Goal: Task Accomplishment & Management: Use online tool/utility

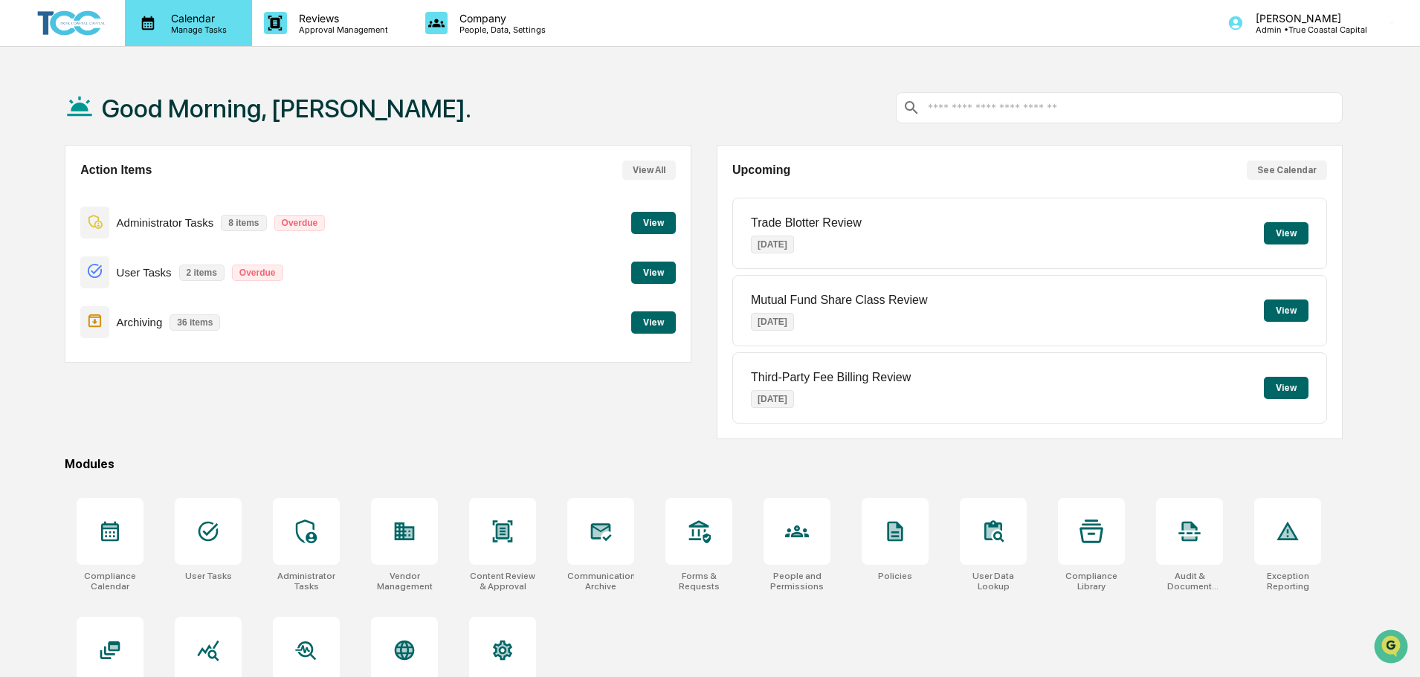
click at [184, 30] on p "Manage Tasks" at bounding box center [196, 30] width 75 height 10
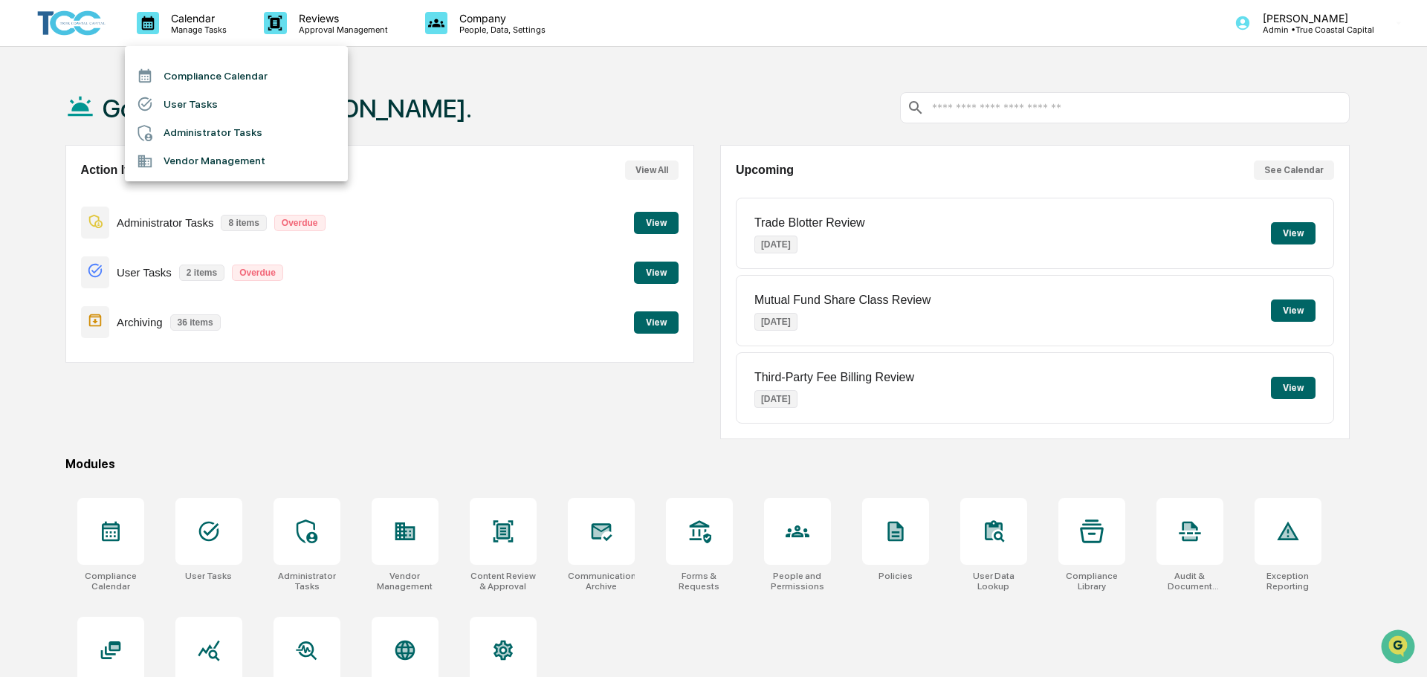
click at [238, 131] on li "Administrator Tasks" at bounding box center [236, 133] width 223 height 28
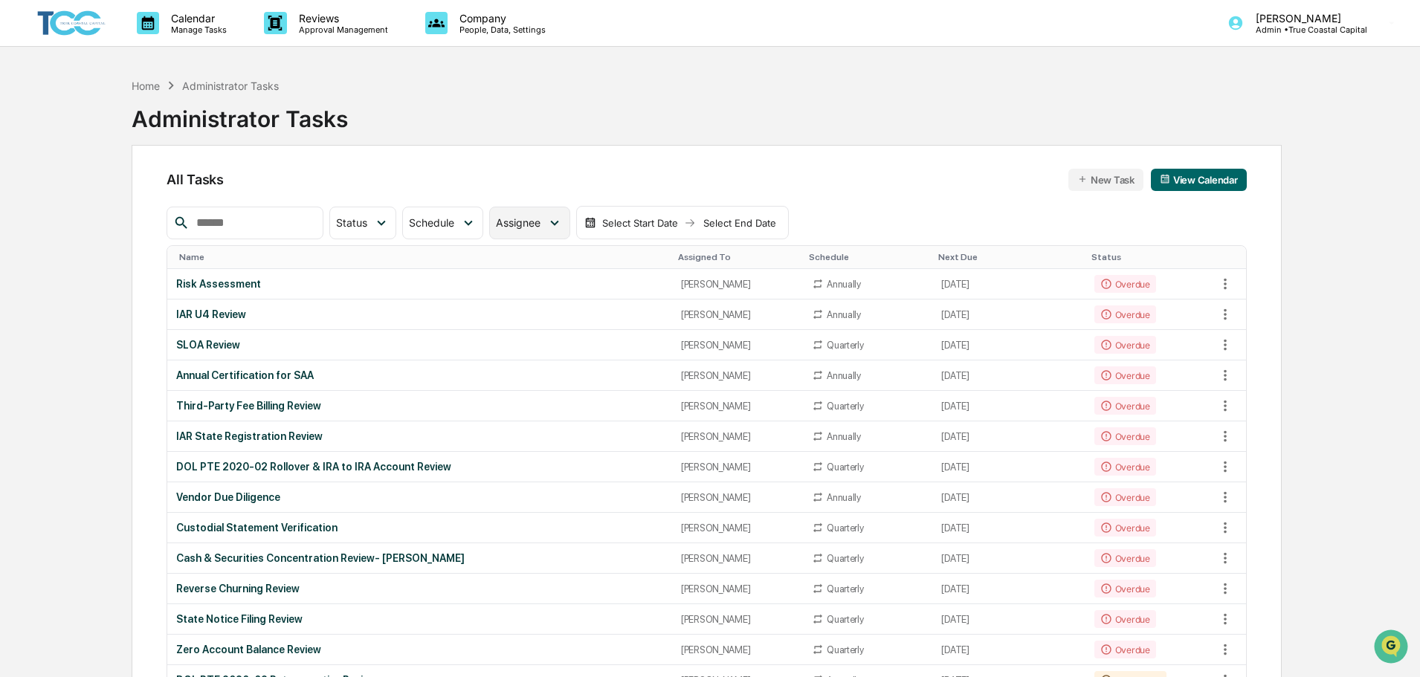
click at [540, 223] on span "Assignee" at bounding box center [518, 222] width 45 height 13
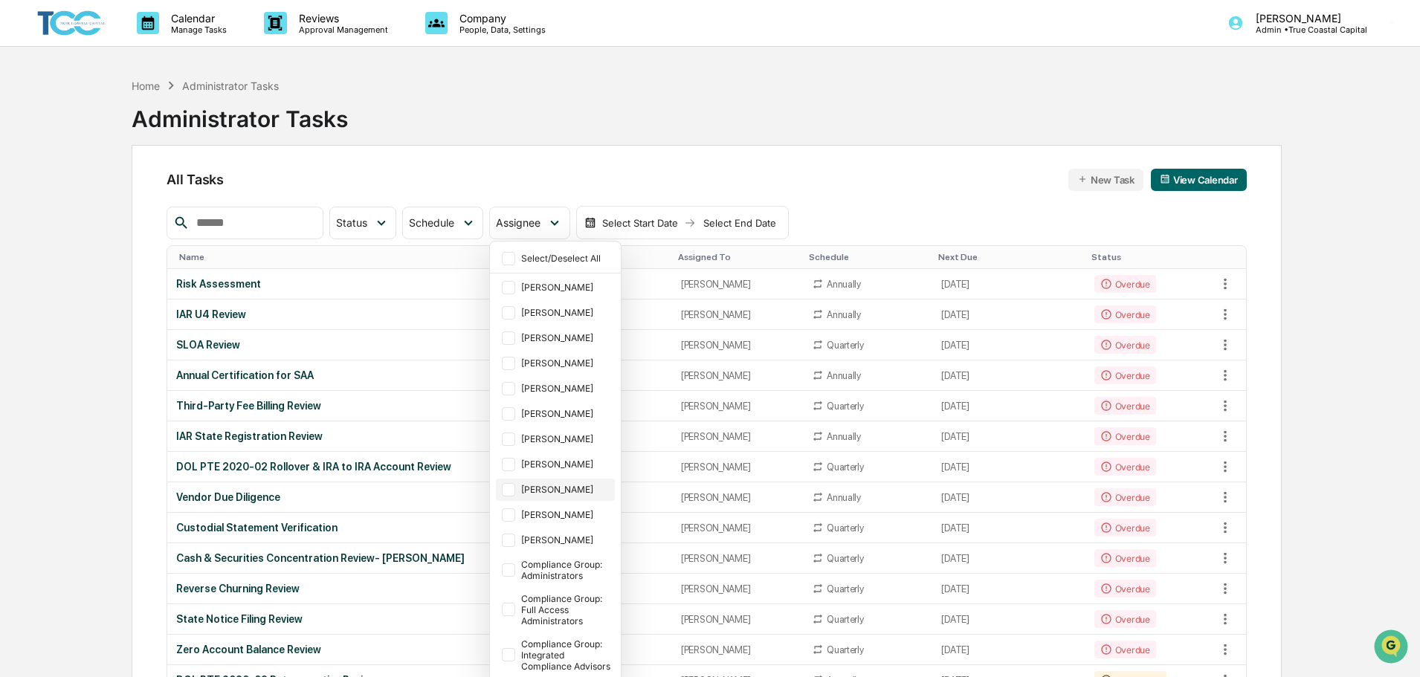
click at [578, 484] on div "[PERSON_NAME]" at bounding box center [566, 489] width 91 height 11
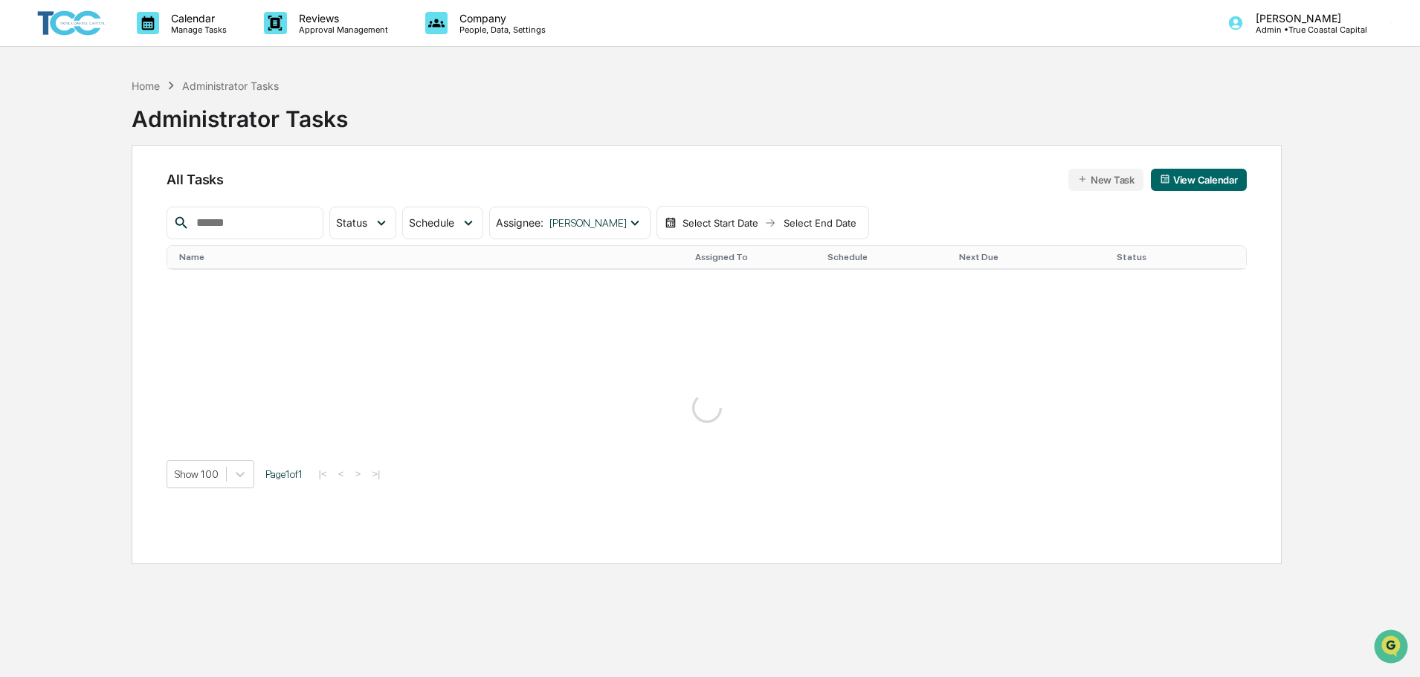
click at [56, 276] on div "Calendar Manage Tasks Reviews Approval Management Company People, Data, Setting…" at bounding box center [710, 374] width 1420 height 748
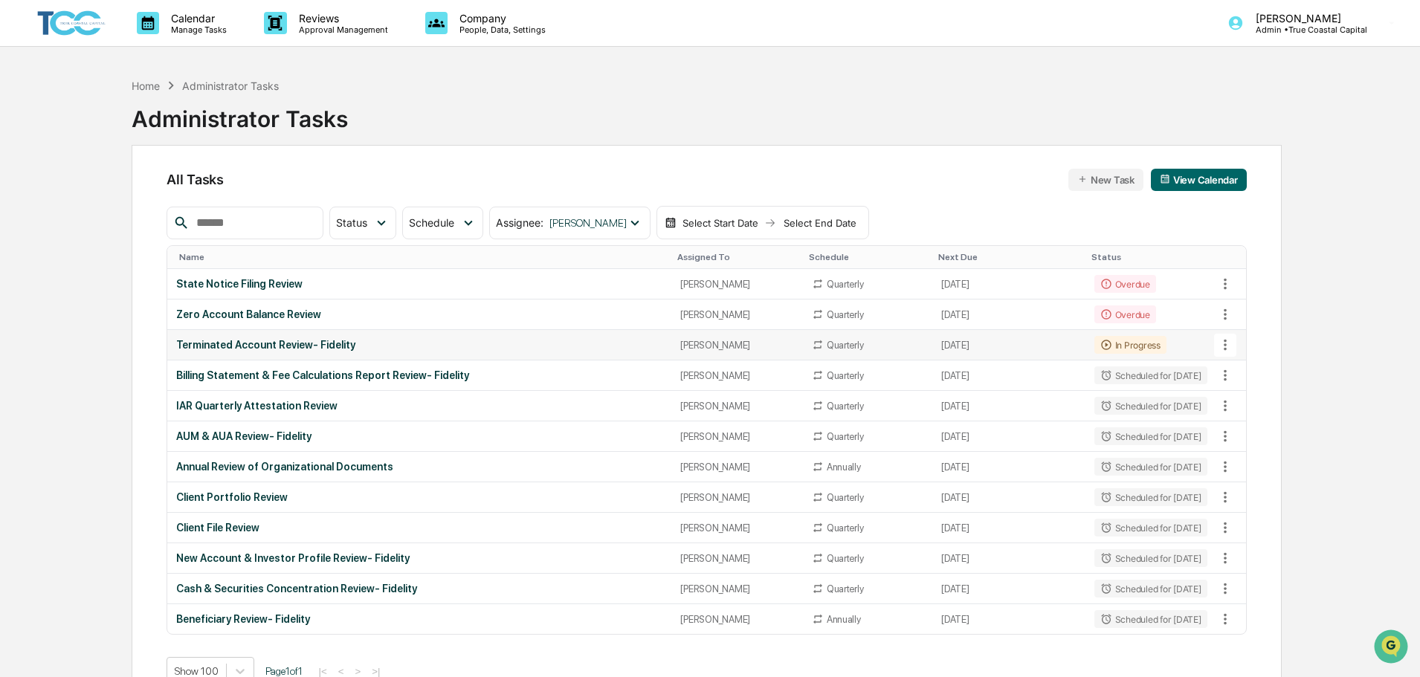
click at [767, 353] on td "[PERSON_NAME]" at bounding box center [736, 345] width 131 height 30
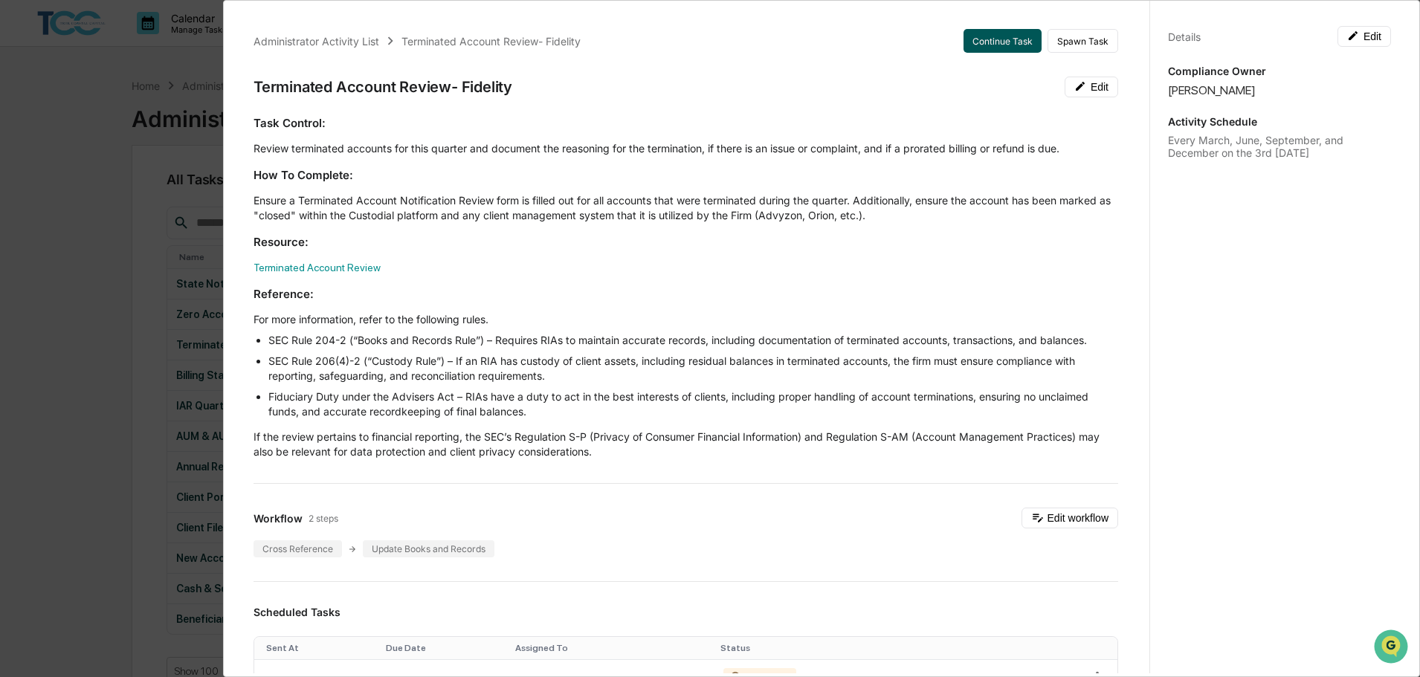
click at [977, 33] on button "Continue Task" at bounding box center [1002, 41] width 78 height 24
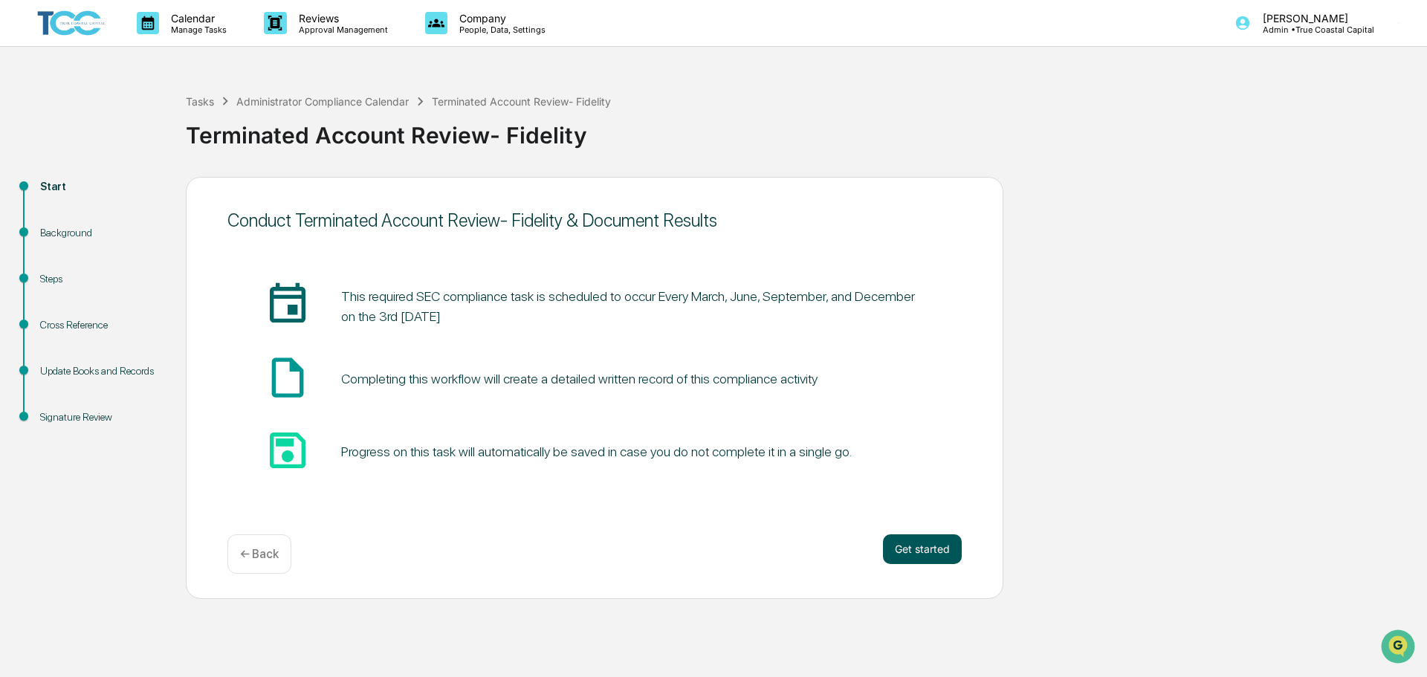
click at [911, 554] on button "Get started" at bounding box center [922, 549] width 79 height 30
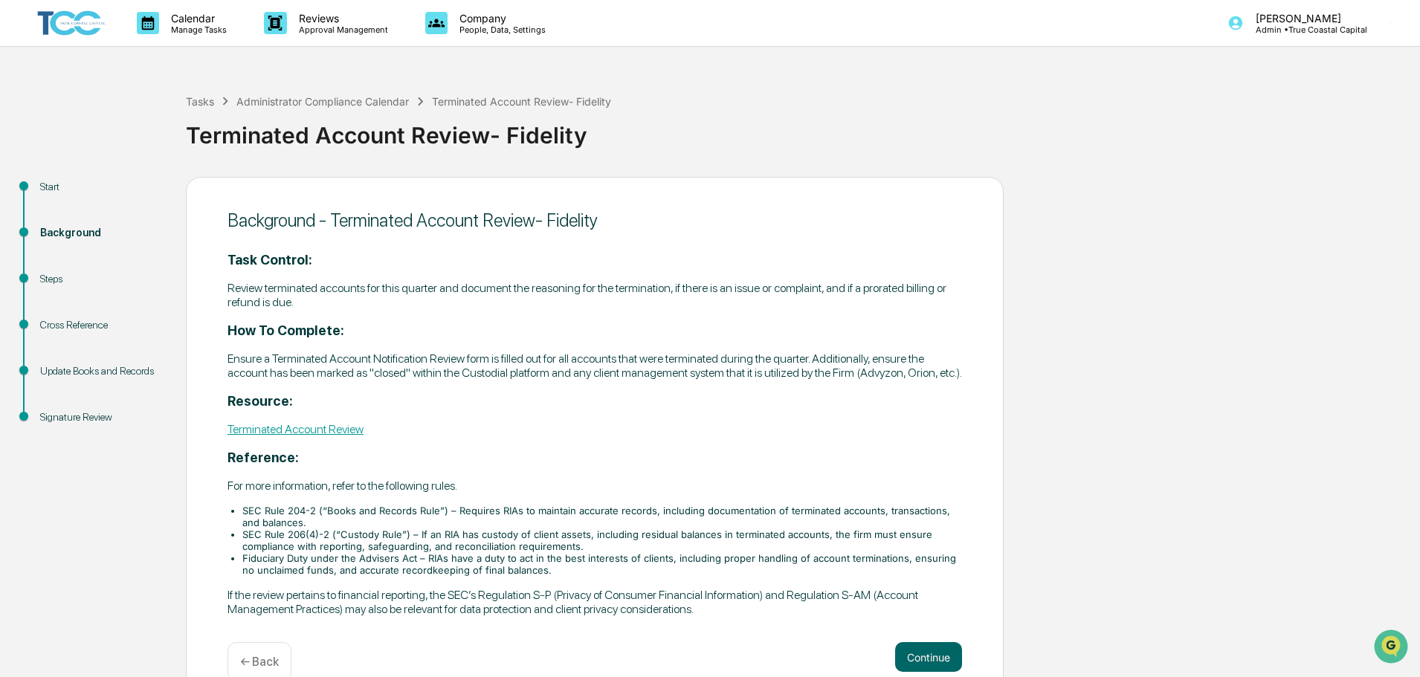
click at [304, 436] on link "Terminated Account Review" at bounding box center [295, 429] width 136 height 14
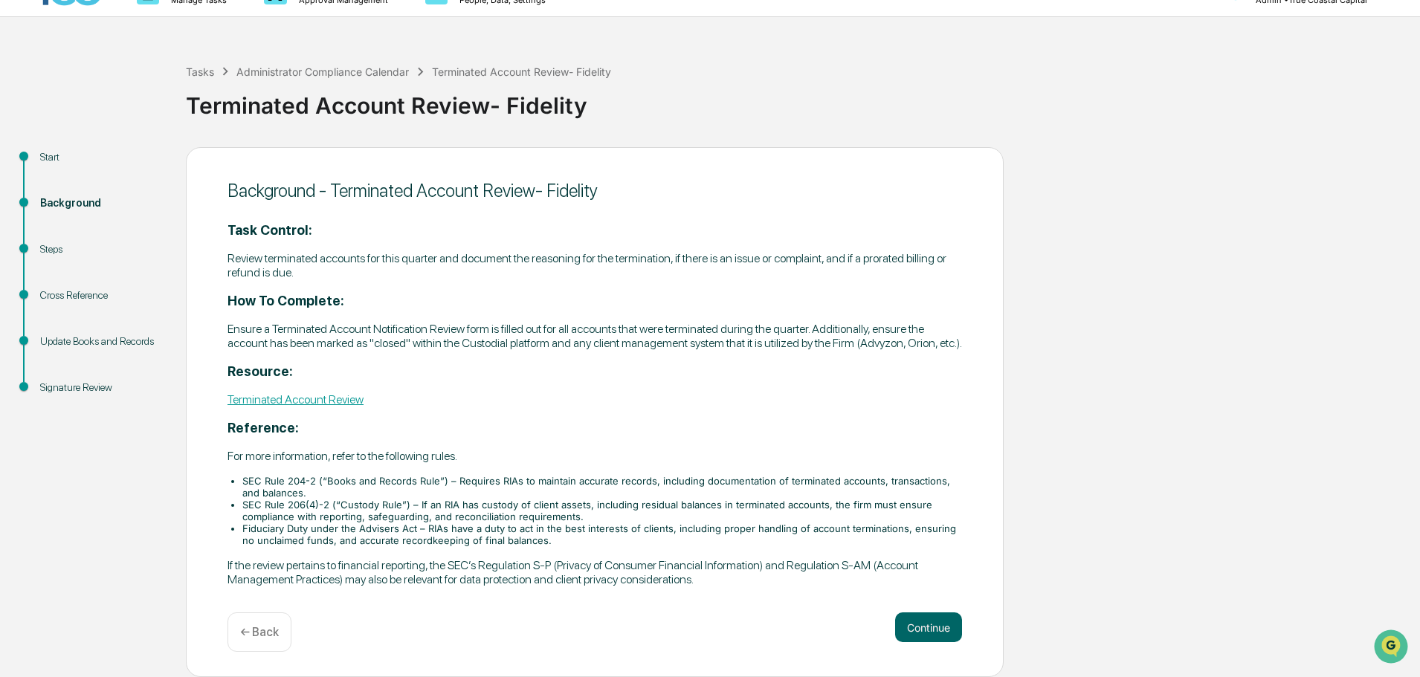
scroll to position [44, 0]
click at [204, 65] on div "Tasks" at bounding box center [200, 71] width 28 height 13
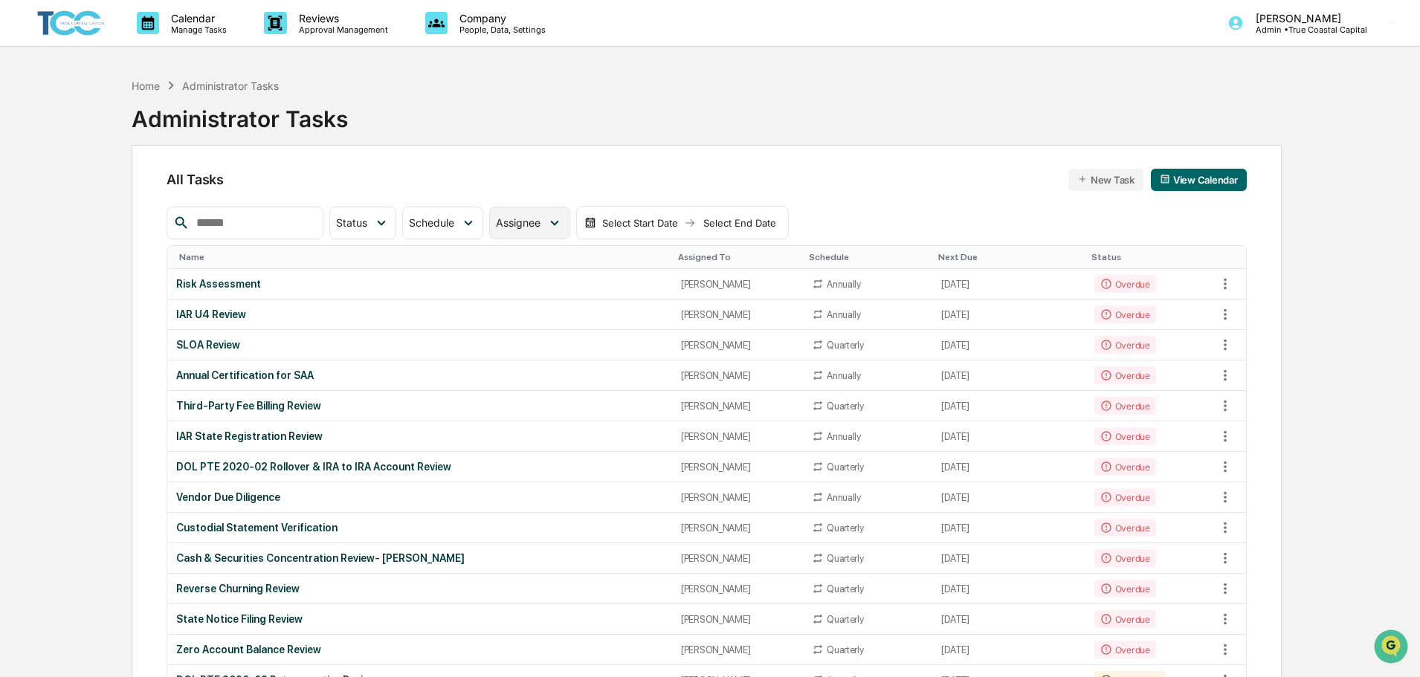
click at [555, 230] on div "Assignee" at bounding box center [529, 223] width 80 height 33
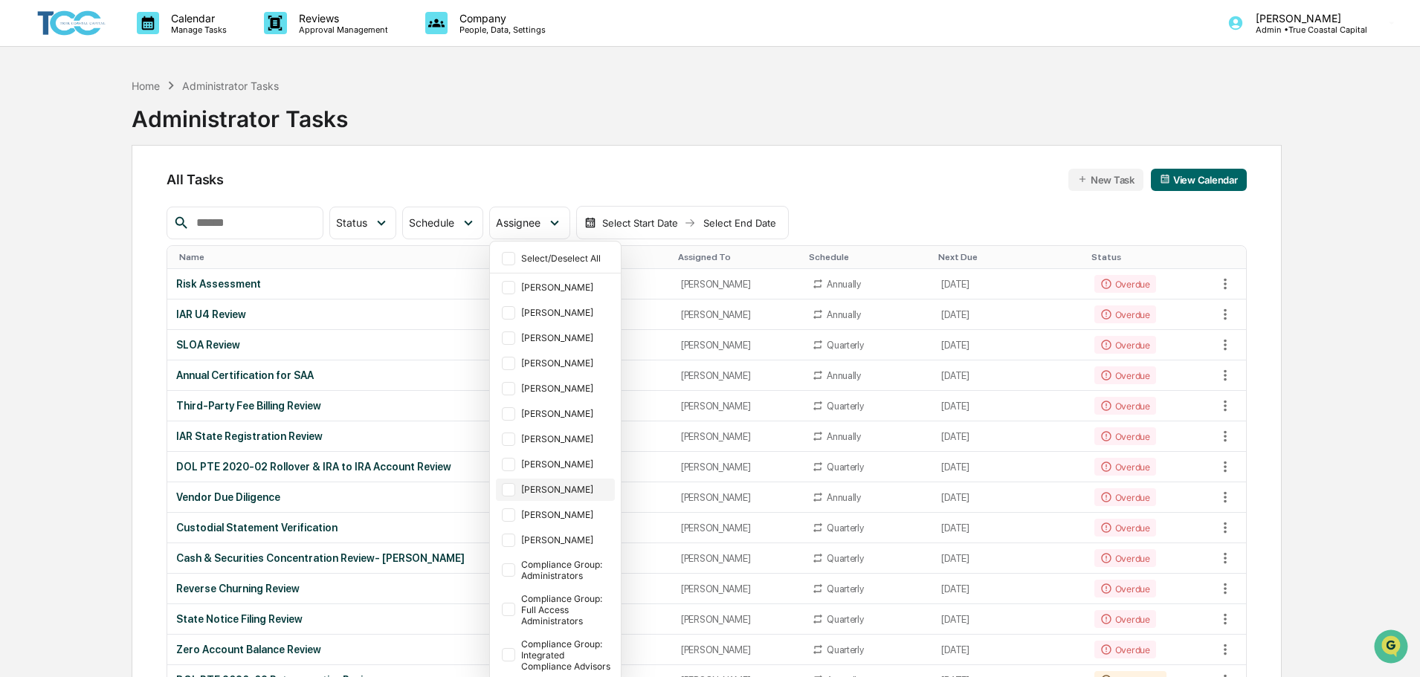
click at [588, 485] on div "[PERSON_NAME]" at bounding box center [566, 489] width 91 height 11
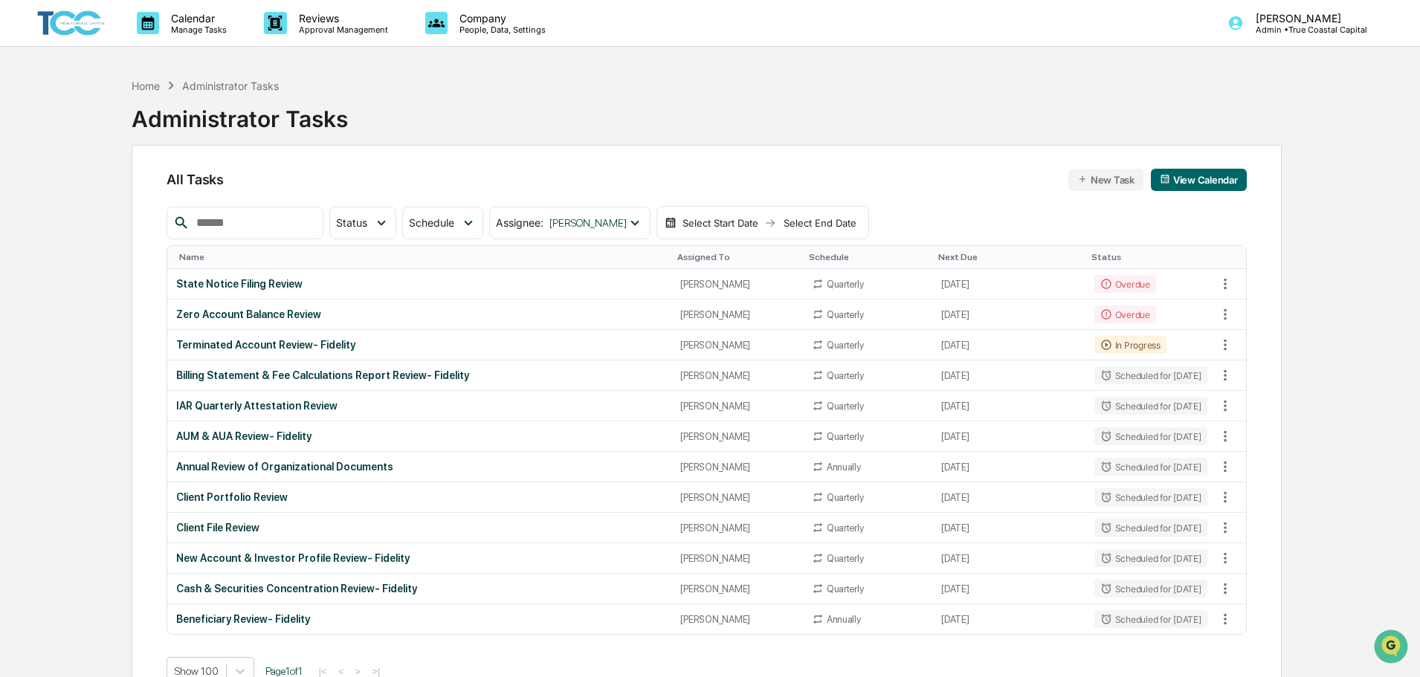
click at [25, 326] on div "Calendar Manage Tasks Reviews Approval Management Company People, Data, Setting…" at bounding box center [710, 374] width 1420 height 748
click at [371, 320] on div "Zero Account Balance Review" at bounding box center [419, 314] width 486 height 12
